Goal: Information Seeking & Learning: Learn about a topic

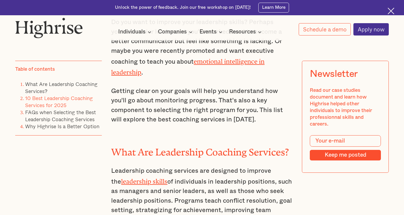
scroll to position [833, 0]
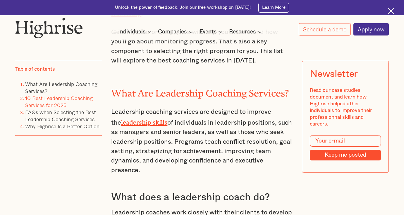
scroll to position [875, 0]
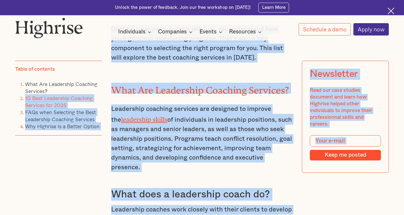
drag, startPoint x: 193, startPoint y: 92, endPoint x: 101, endPoint y: 94, distance: 91.9
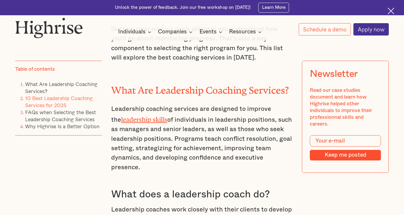
drag, startPoint x: 187, startPoint y: 98, endPoint x: 113, endPoint y: 88, distance: 75.3
copy h3 "1. Highrise, Inc."
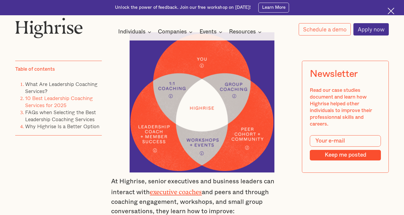
scroll to position [1719, 0]
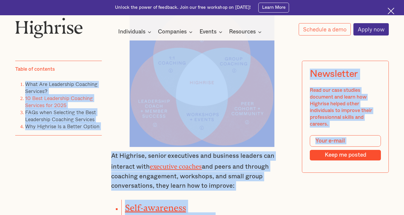
drag, startPoint x: 193, startPoint y: 80, endPoint x: 99, endPoint y: 76, distance: 94.6
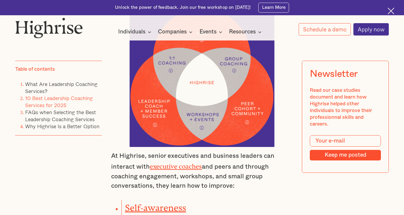
drag, startPoint x: 191, startPoint y: 76, endPoint x: 124, endPoint y: 76, distance: 67.3
copy h3 "BetterUp, Inc."
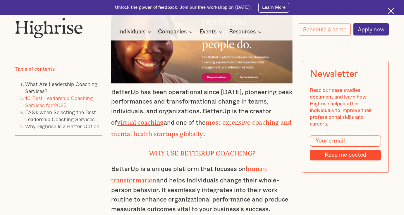
scroll to position [2122, 0]
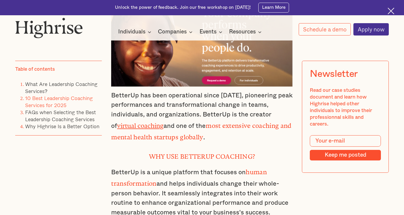
drag, startPoint x: 244, startPoint y: 120, endPoint x: 121, endPoint y: 117, distance: 123.0
copy h3 "Torch Coaching Solutions"
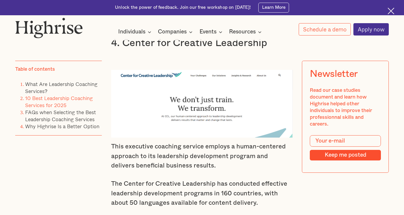
scroll to position [2964, 0]
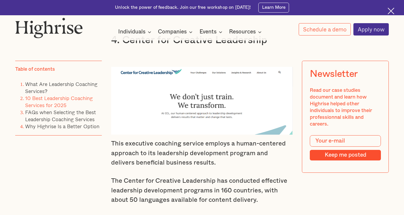
drag, startPoint x: 182, startPoint y: 113, endPoint x: 125, endPoint y: 112, distance: 56.8
copy h3 "CoachHub"
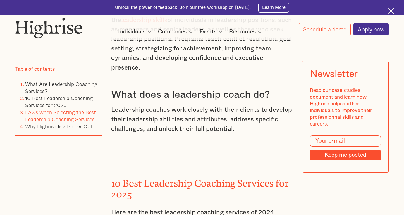
scroll to position [904, 0]
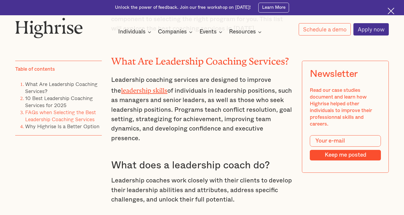
drag, startPoint x: 158, startPoint y: 173, endPoint x: 111, endPoint y: 69, distance: 114.0
copy div "1. Highrise, Inc. Highrise, the brainchild of entrepreneur [PERSON_NAME], aims …"
